Goal: Obtain resource: Obtain resource

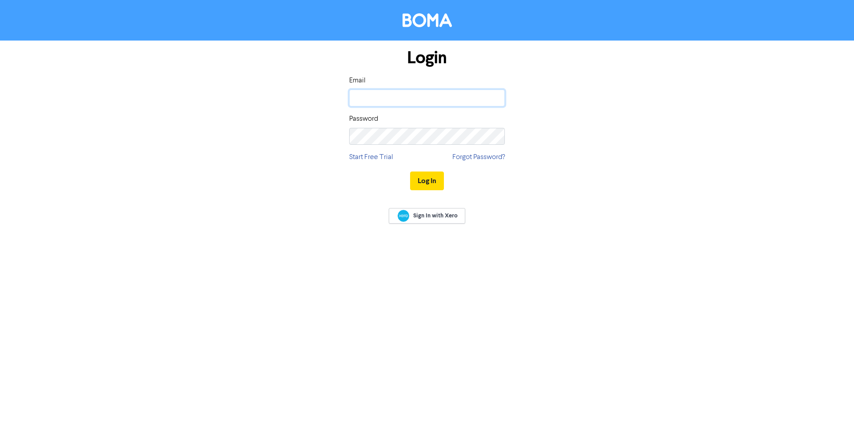
click at [407, 104] on input "email" at bounding box center [427, 97] width 156 height 17
type input "[EMAIL_ADDRESS][DOMAIN_NAME]"
click at [410, 171] on button "Log In" at bounding box center [427, 180] width 34 height 19
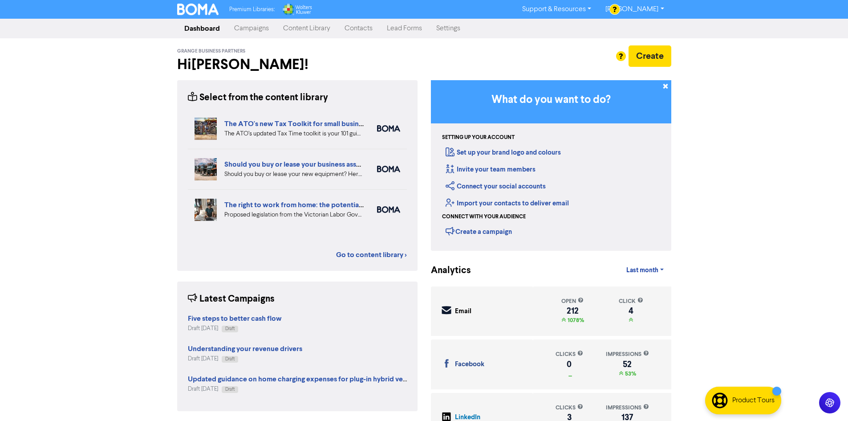
click at [306, 27] on link "Content Library" at bounding box center [306, 29] width 61 height 18
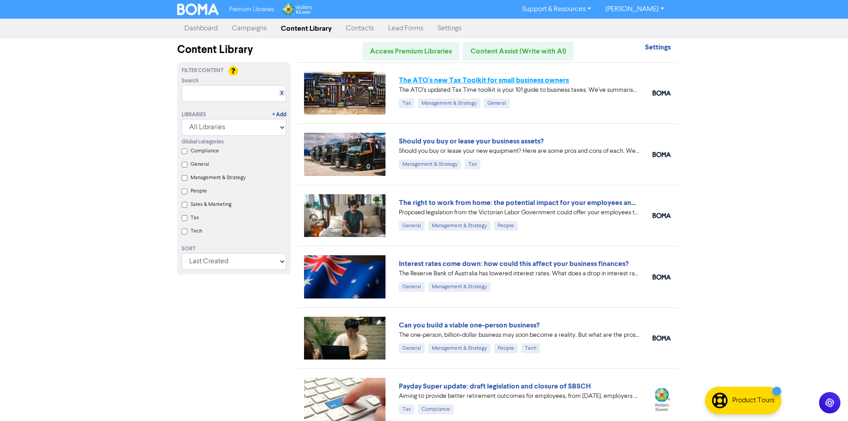
click at [407, 78] on link "The ATO's new Tax Toolkit for small business owners" at bounding box center [484, 80] width 170 height 9
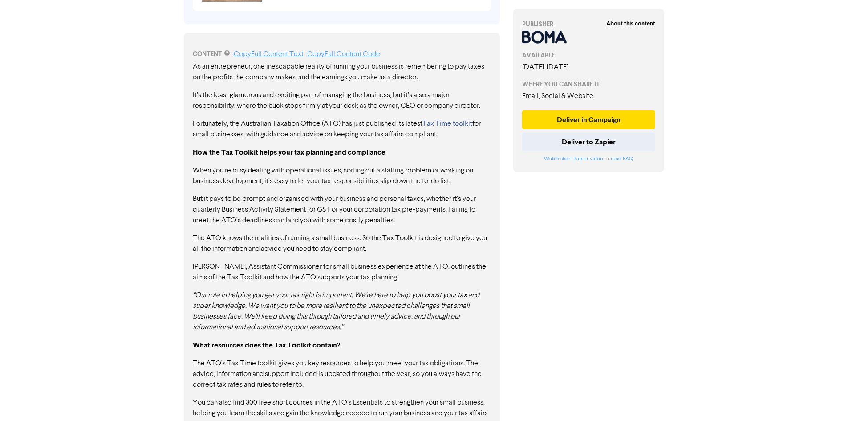
scroll to position [445, 0]
